Goal: Check status: Check status

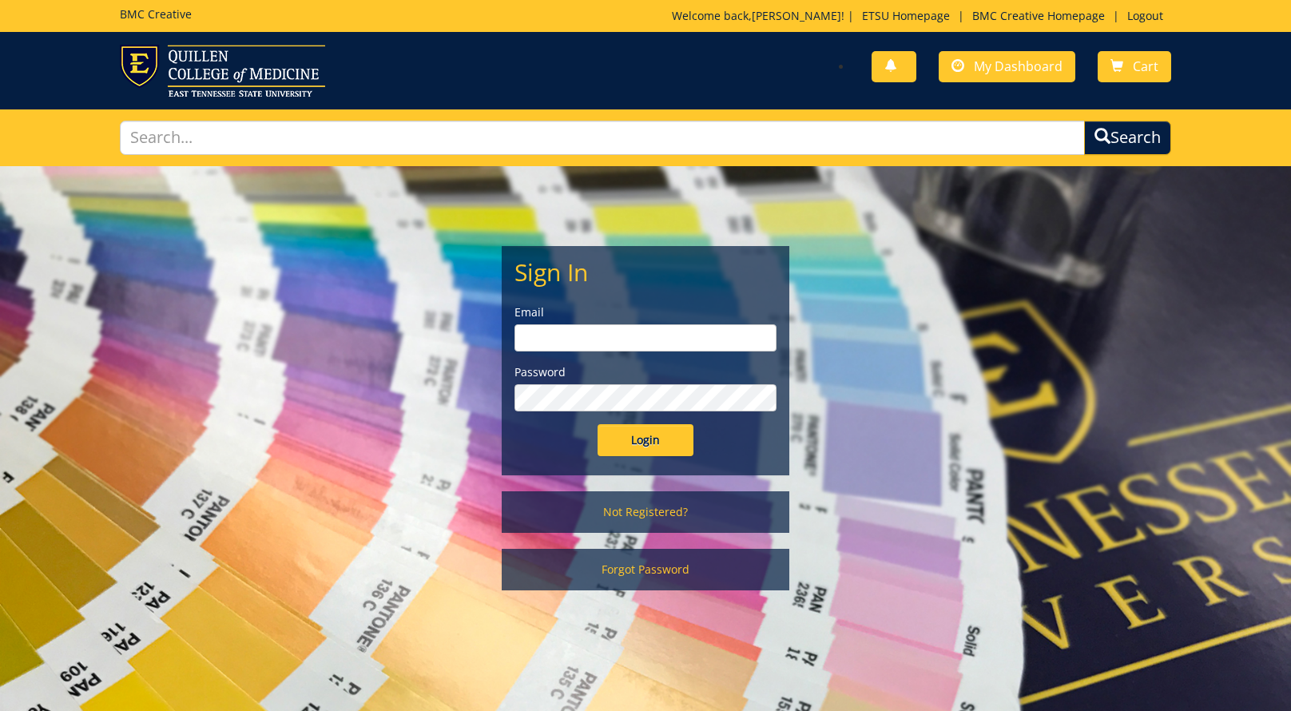
click at [680, 328] on input "email" at bounding box center [645, 337] width 262 height 27
type input "[EMAIL_ADDRESS][DOMAIN_NAME]"
click at [624, 435] on input "Login" at bounding box center [645, 440] width 96 height 32
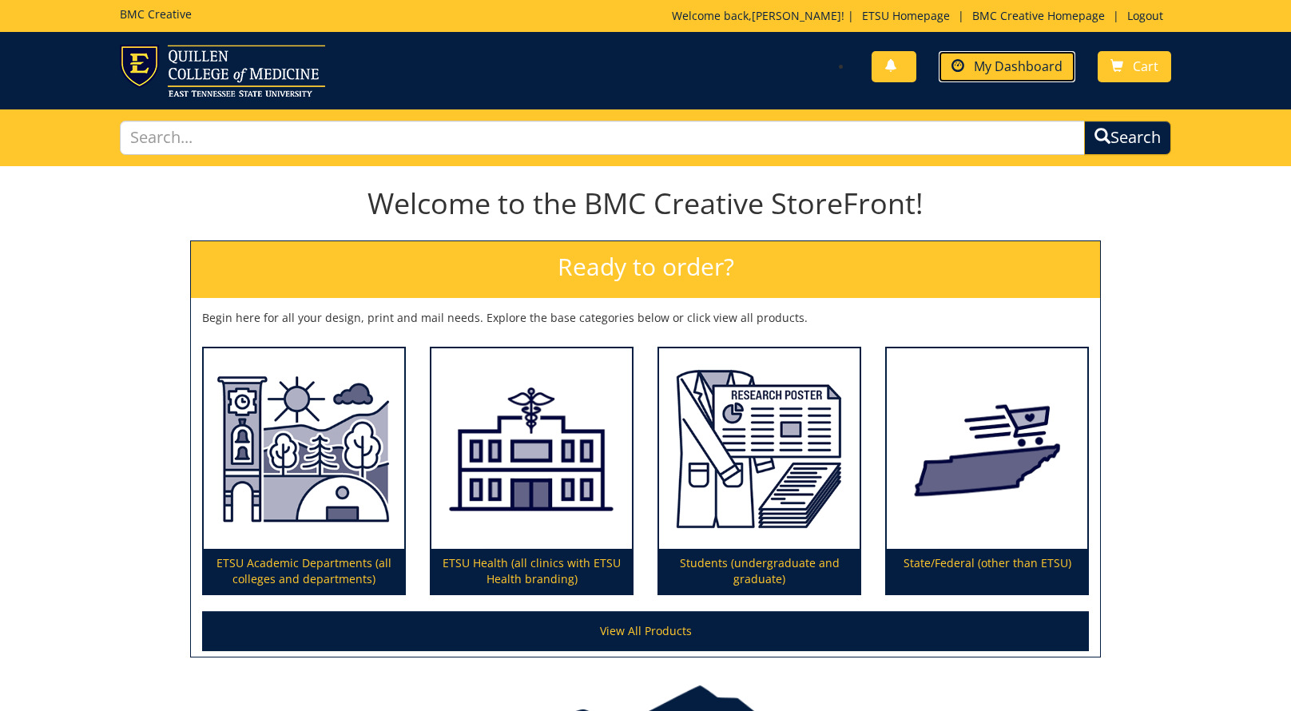
click at [1008, 65] on span "My Dashboard" at bounding box center [1018, 66] width 89 height 18
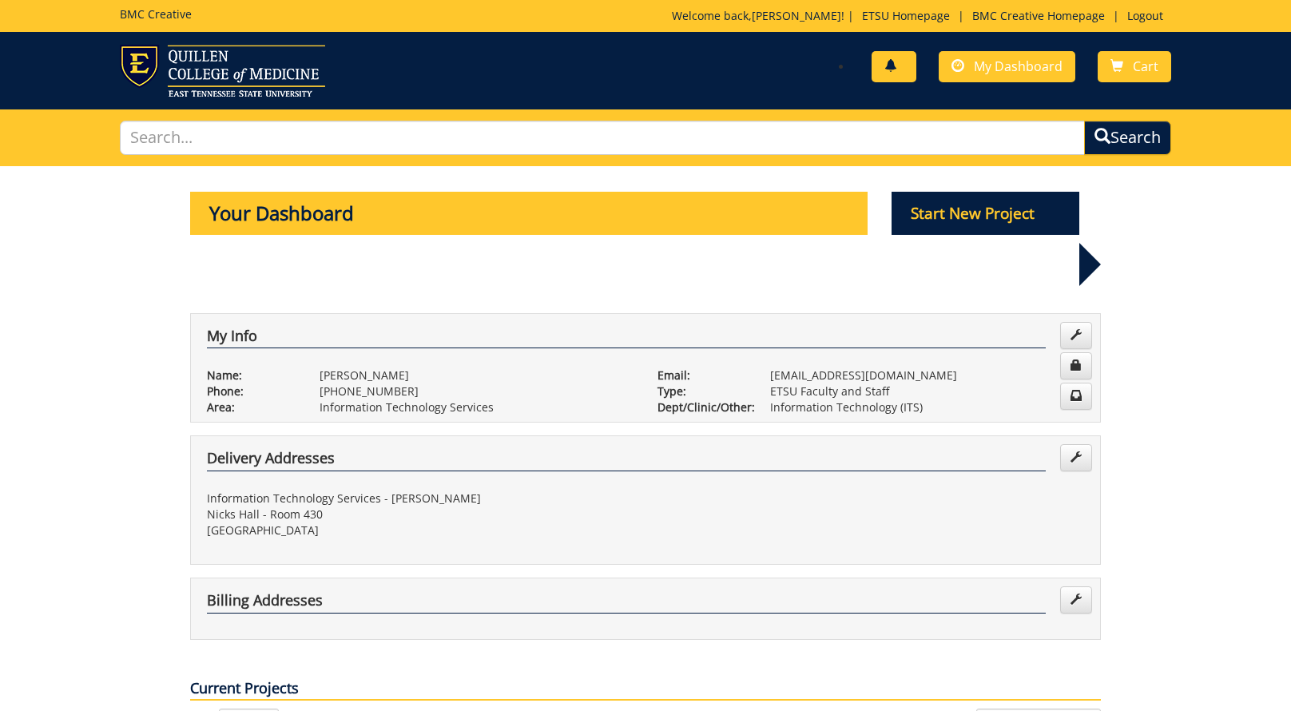
click at [894, 62] on span at bounding box center [890, 66] width 13 height 13
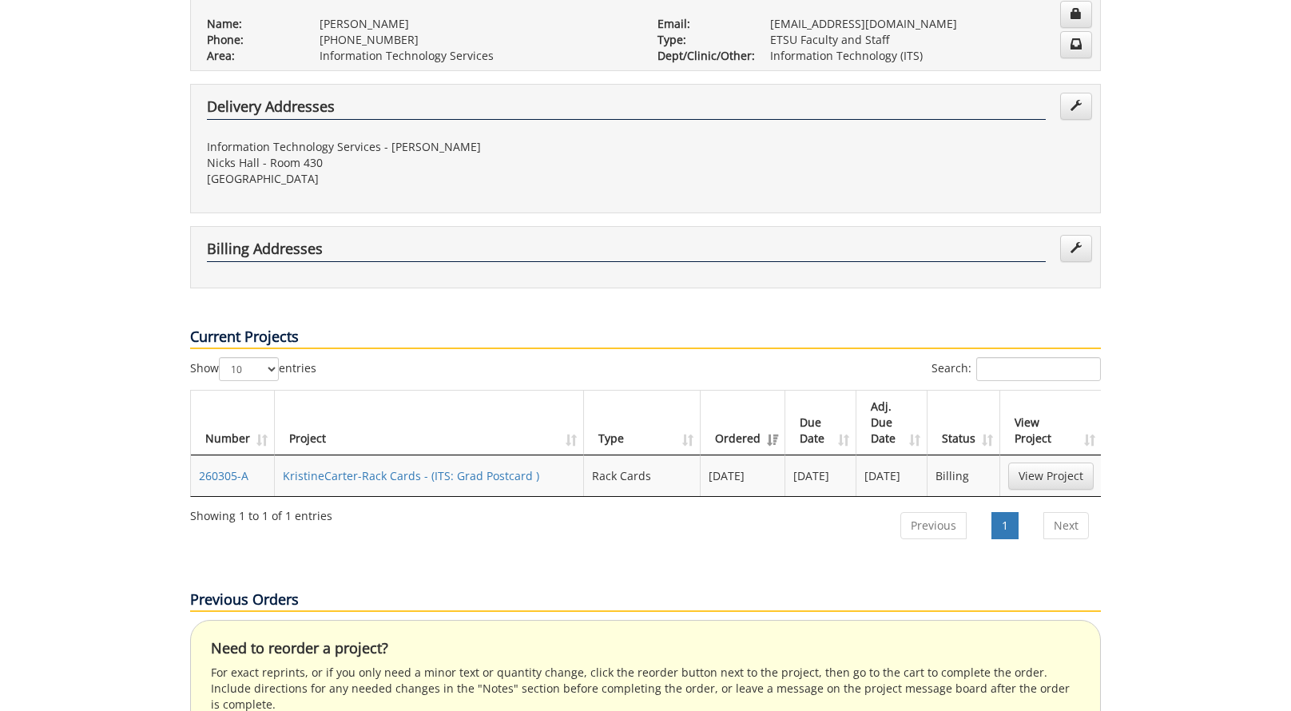
scroll to position [410, 0]
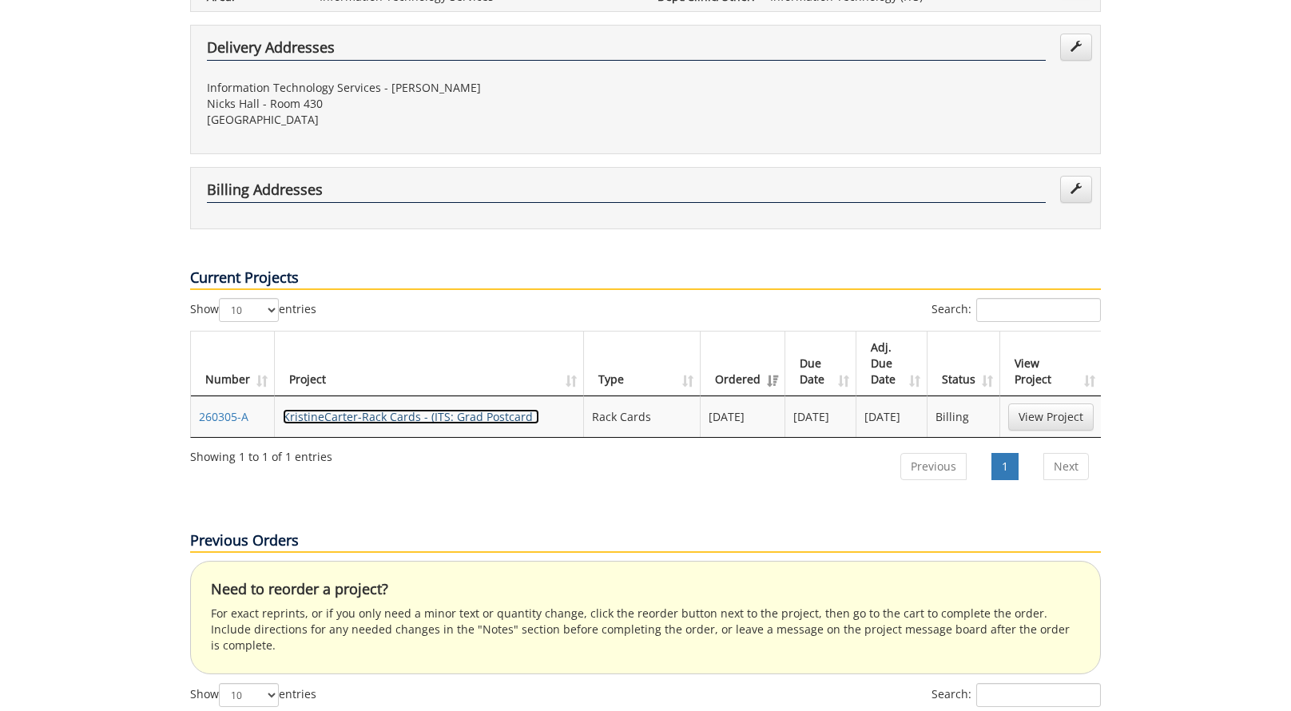
click at [433, 409] on link "KristineCarter-Rack Cards - (ITS: Grad Postcard )" at bounding box center [411, 416] width 256 height 15
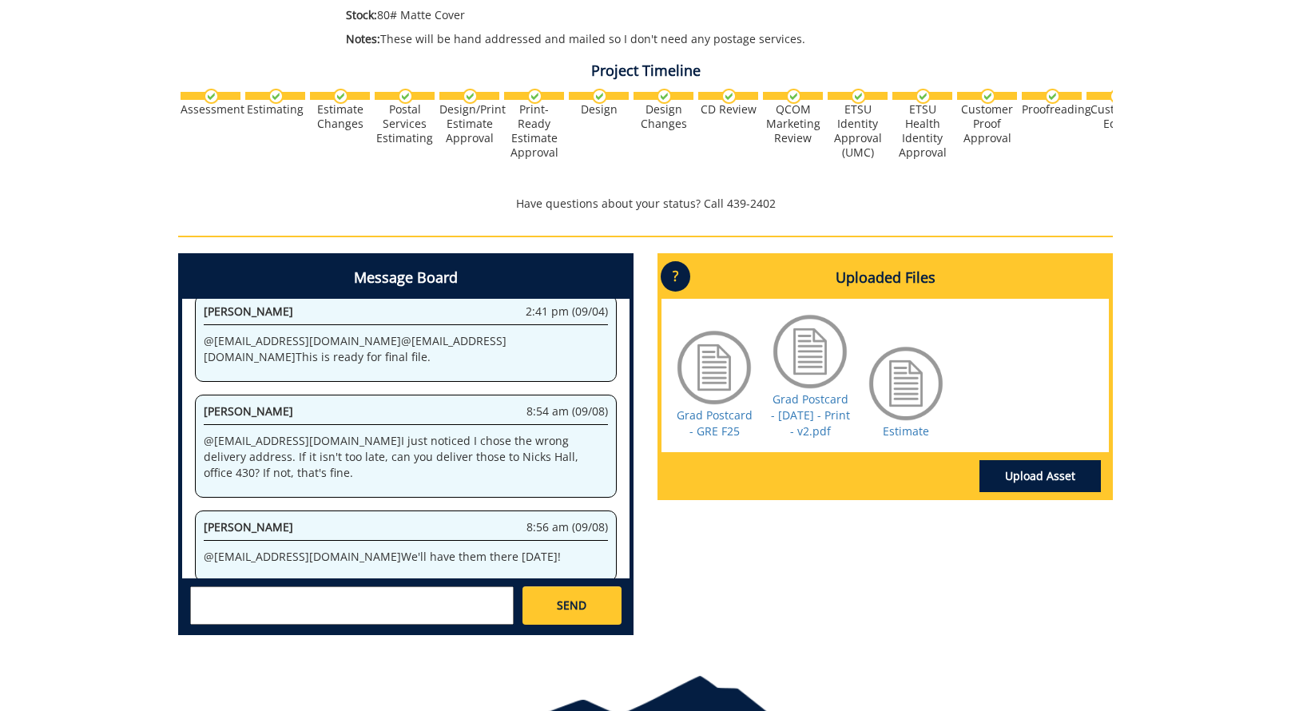
scroll to position [529, 0]
